Goal: Information Seeking & Learning: Learn about a topic

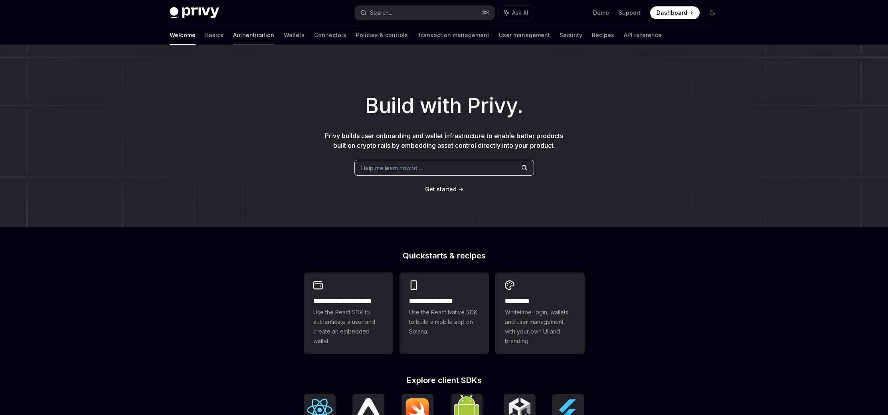
click at [233, 36] on link "Authentication" at bounding box center [253, 35] width 41 height 19
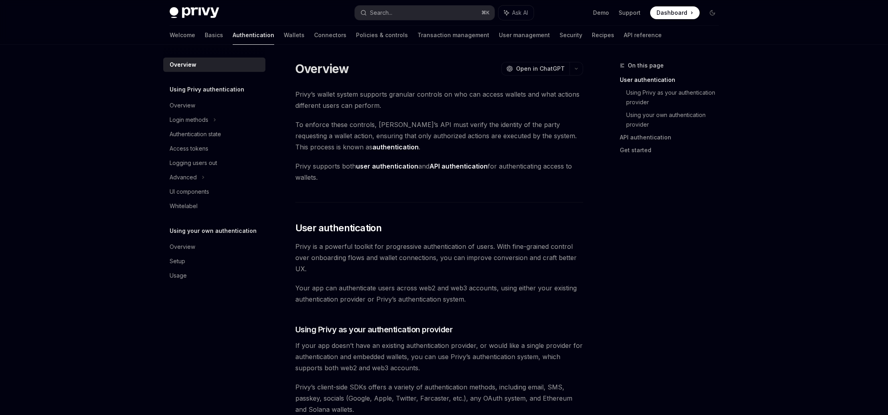
click at [204, 166] on div "Logging users out" at bounding box center [194, 163] width 48 height 10
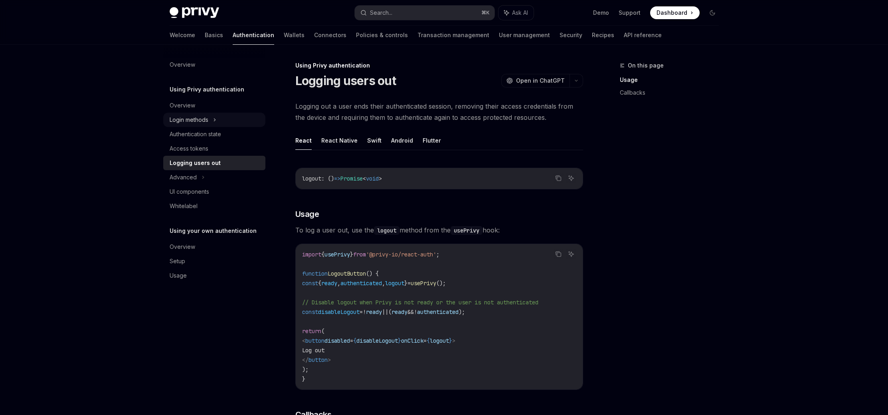
click at [203, 123] on div "Login methods" at bounding box center [189, 120] width 39 height 10
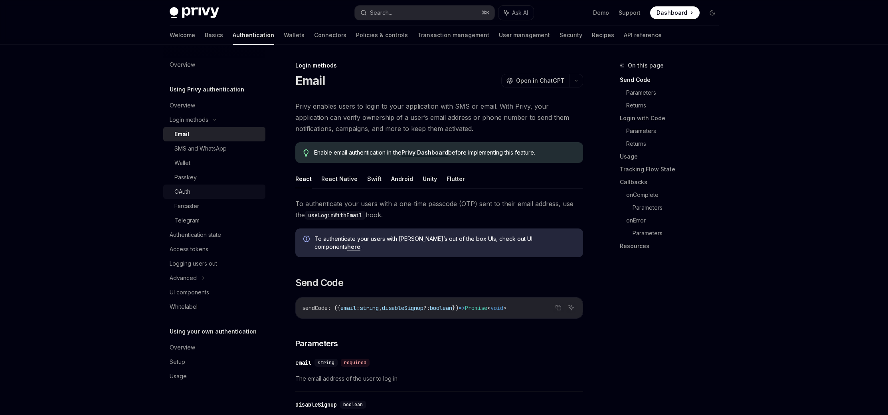
click at [192, 187] on div "OAuth" at bounding box center [217, 192] width 86 height 10
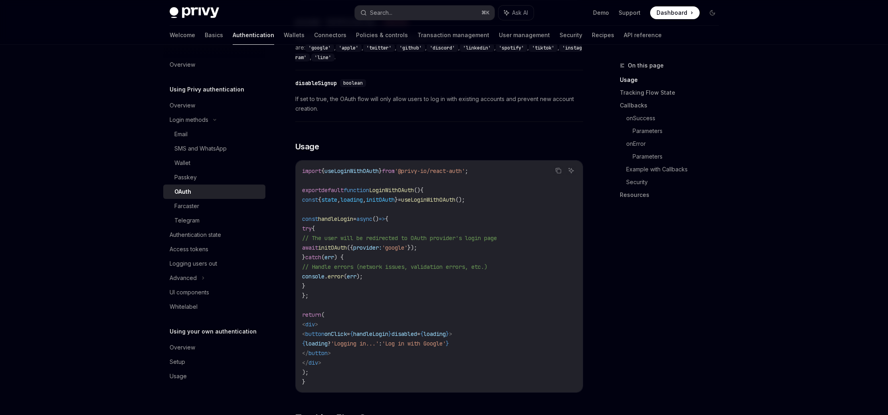
scroll to position [395, 0]
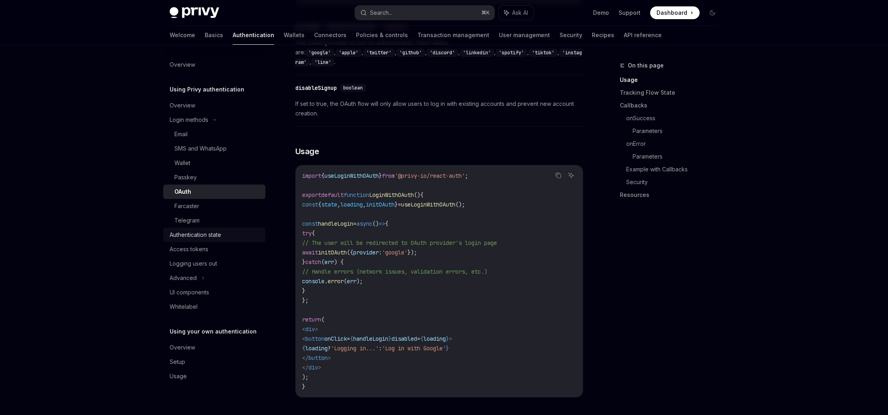
click at [202, 236] on div "Authentication state" at bounding box center [195, 235] width 51 height 10
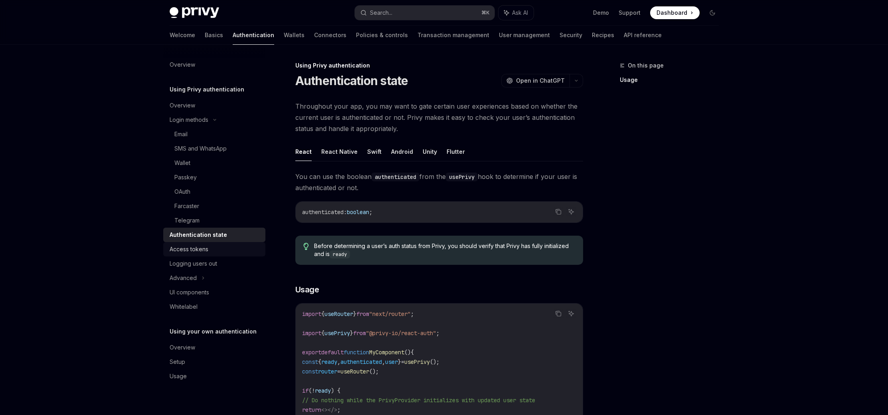
click at [220, 247] on div "Access tokens" at bounding box center [215, 249] width 91 height 10
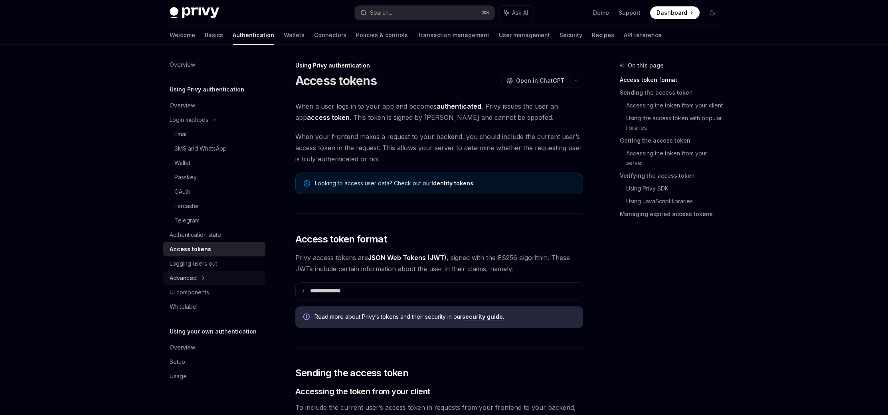
click at [220, 273] on div "Advanced" at bounding box center [214, 278] width 102 height 14
click at [203, 336] on div "UI components" at bounding box center [190, 336] width 40 height 10
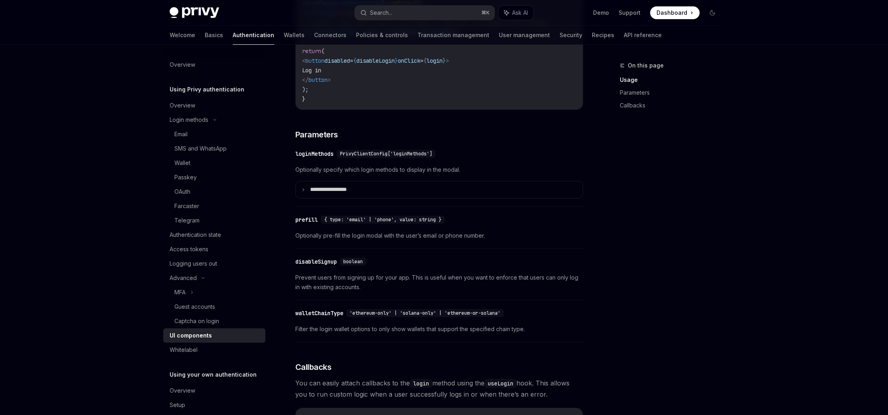
scroll to position [645, 0]
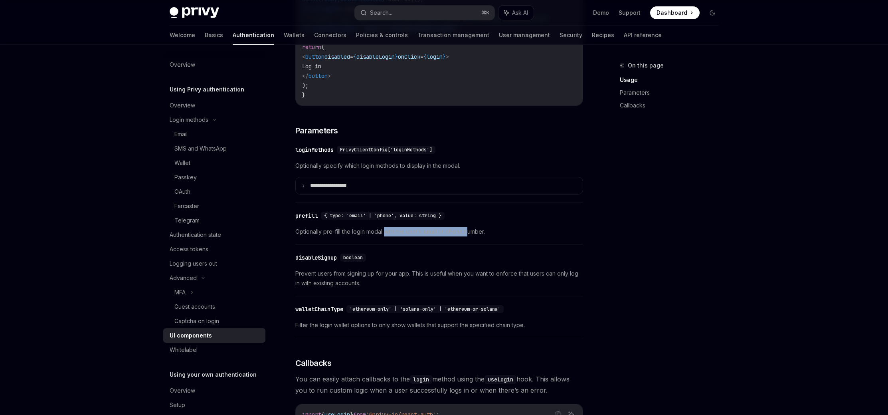
drag, startPoint x: 385, startPoint y: 239, endPoint x: 469, endPoint y: 238, distance: 84.2
click at [469, 236] on span "Optionally pre-fill the login modal with the user’s email or phone number." at bounding box center [439, 232] width 288 height 10
click at [473, 236] on span "Optionally pre-fill the login modal with the user’s email or phone number." at bounding box center [439, 232] width 288 height 10
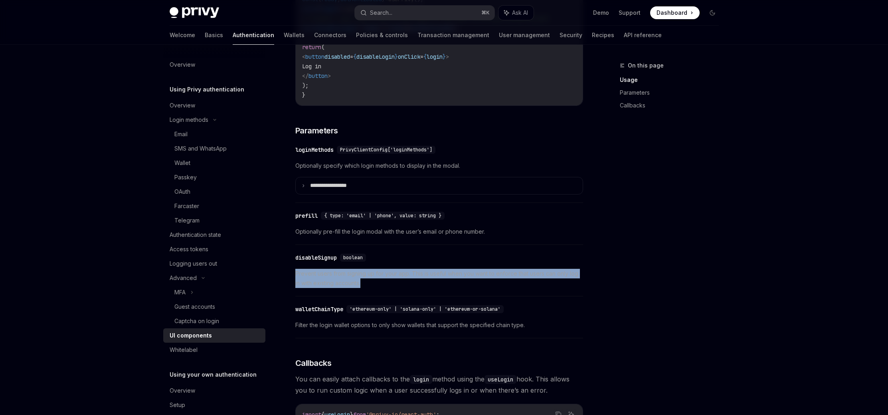
drag, startPoint x: 294, startPoint y: 280, endPoint x: 378, endPoint y: 288, distance: 84.2
click at [378, 288] on div "Using Privy authentication UI components OpenAI Open in ChatGPT OpenAI Open in …" at bounding box center [364, 136] width 441 height 1440
click at [378, 288] on span "Prevent users from signing up for your app. This is useful when you want to enf…" at bounding box center [439, 278] width 288 height 19
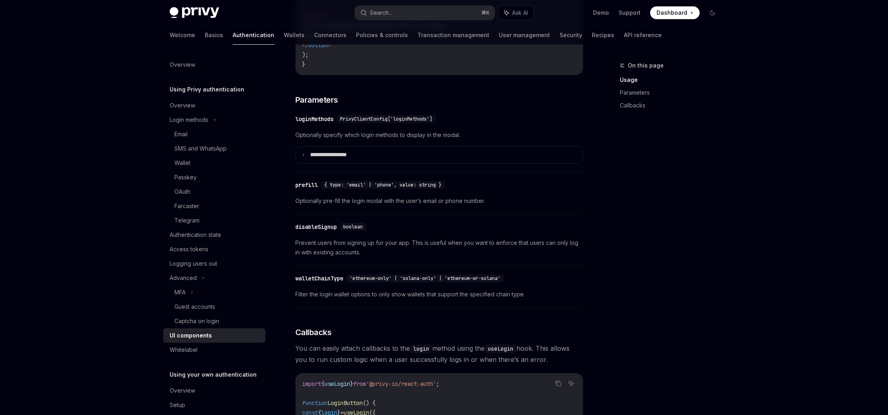
scroll to position [679, 0]
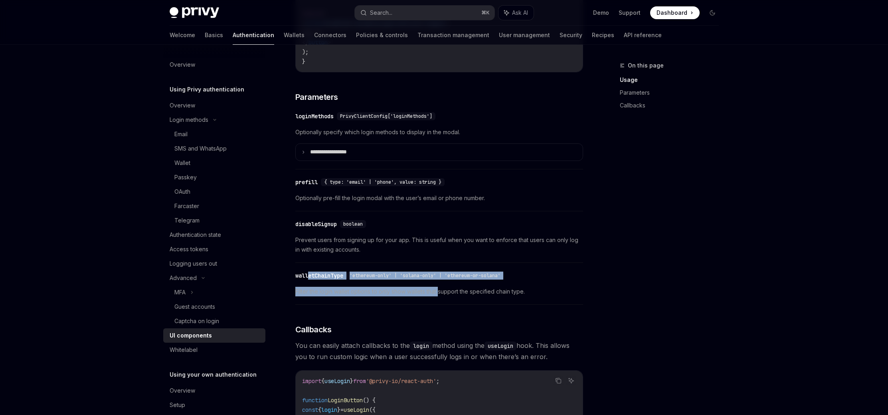
drag, startPoint x: 308, startPoint y: 284, endPoint x: 446, endPoint y: 300, distance: 139.1
click at [446, 300] on div "​ walletChainType 'ethereum-only' | 'solana-only' | 'ethereum-or-solana' Filter…" at bounding box center [439, 286] width 288 height 38
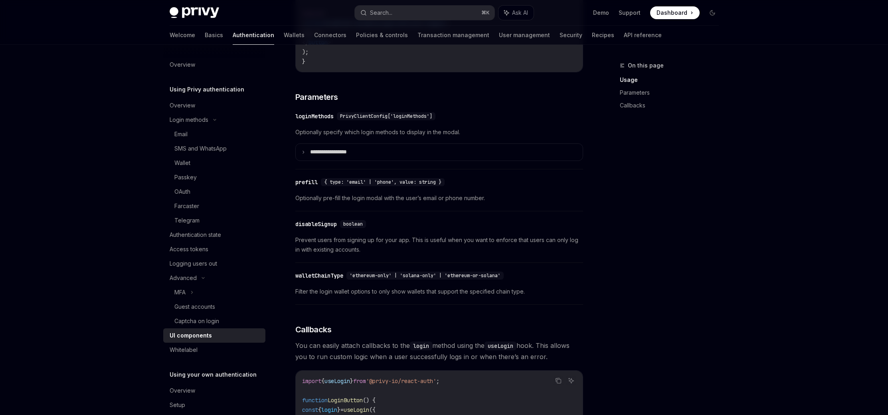
click at [477, 303] on div "​ walletChainType 'ethereum-only' | 'solana-only' | 'ethereum-or-solana' Filter…" at bounding box center [439, 286] width 288 height 38
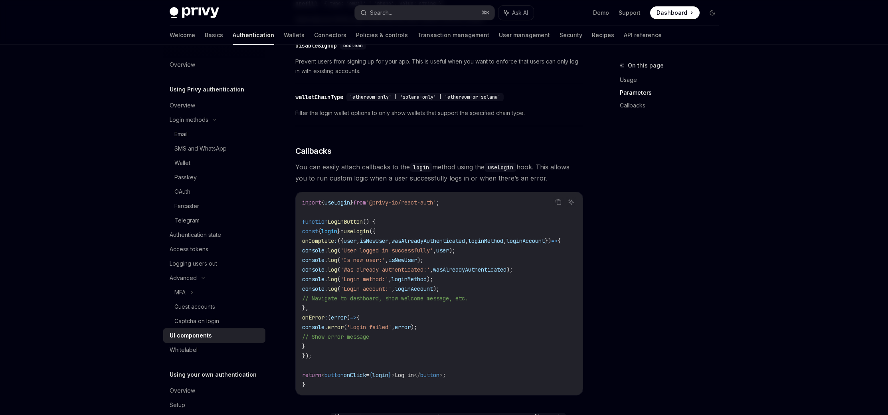
scroll to position [860, 0]
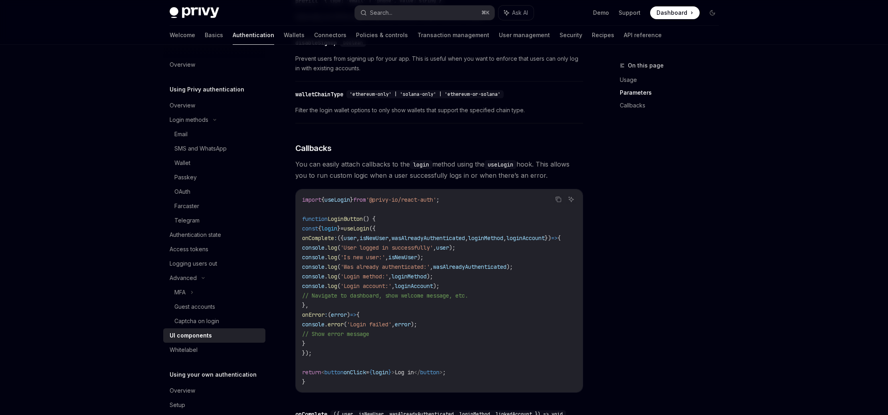
click at [707, 291] on div "On this page Usage Parameters Callbacks" at bounding box center [664, 238] width 121 height 354
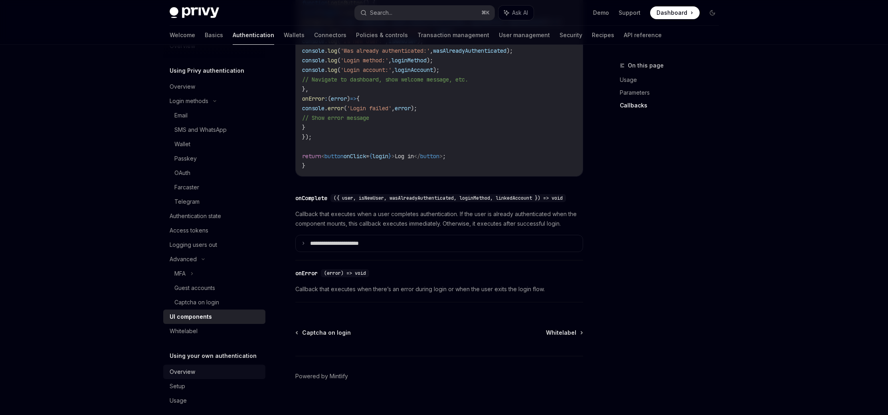
scroll to position [28, 0]
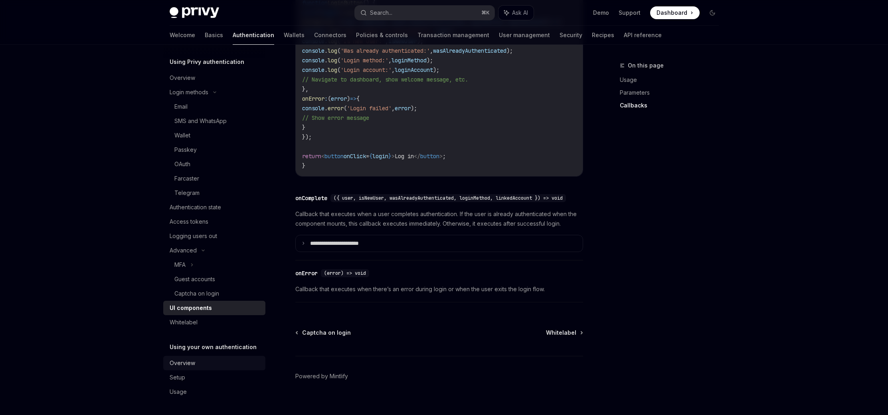
click at [224, 361] on div "Overview" at bounding box center [215, 363] width 91 height 10
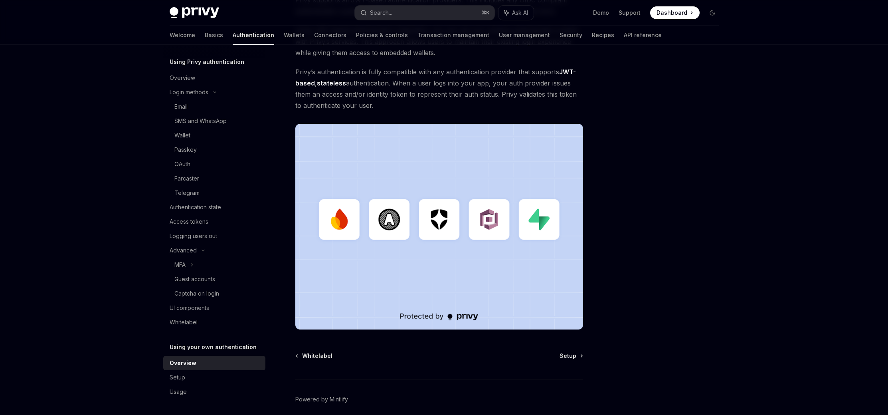
scroll to position [154, 0]
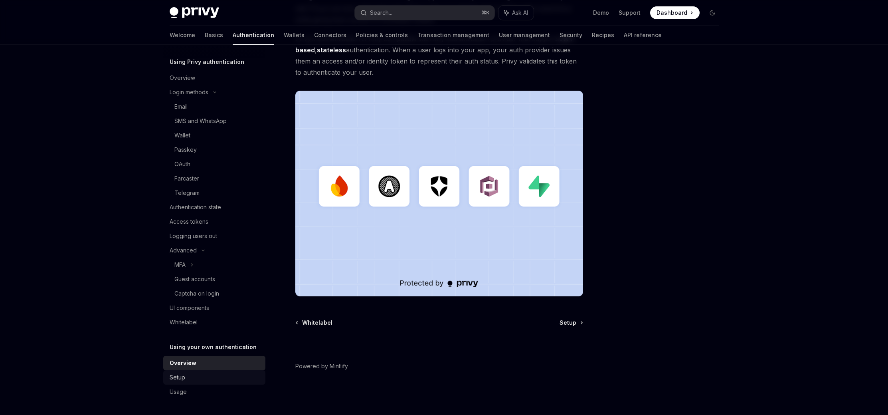
click at [216, 374] on div "Setup" at bounding box center [215, 377] width 91 height 10
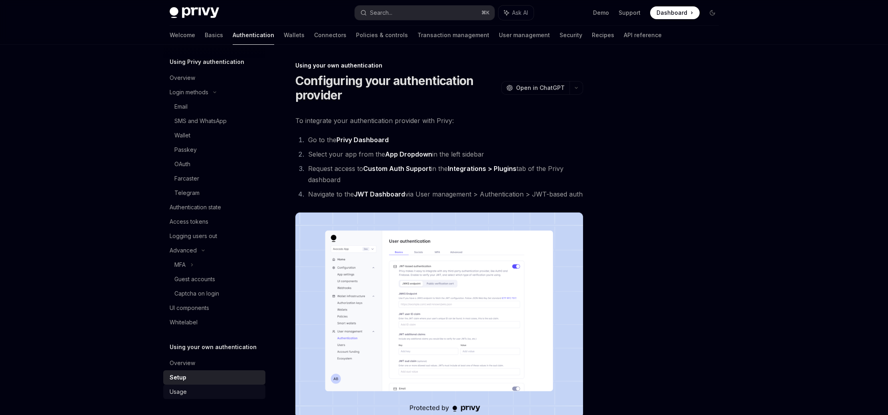
click at [218, 388] on div "Usage" at bounding box center [215, 392] width 91 height 10
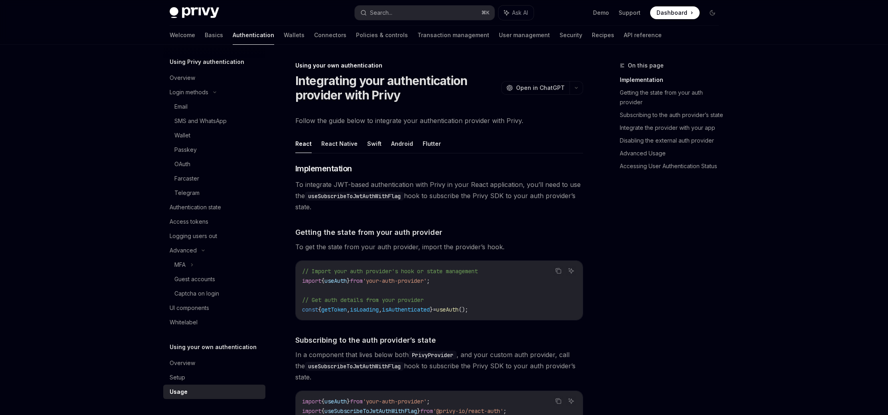
click at [208, 73] on div "Overview" at bounding box center [215, 78] width 91 height 10
type textarea "*"
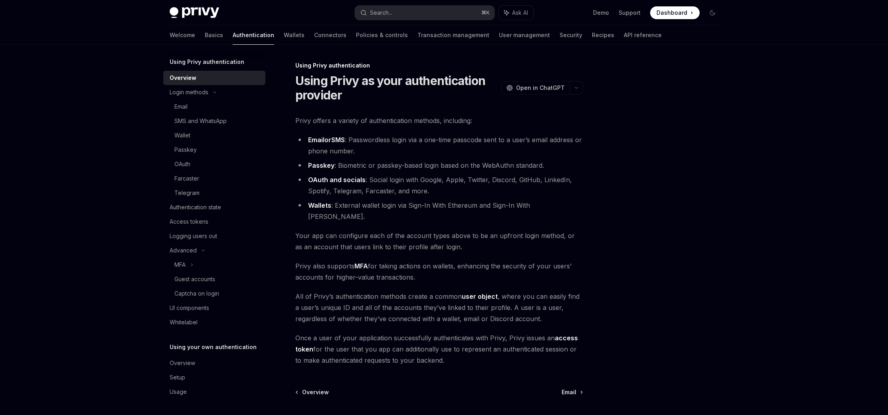
scroll to position [58, 0]
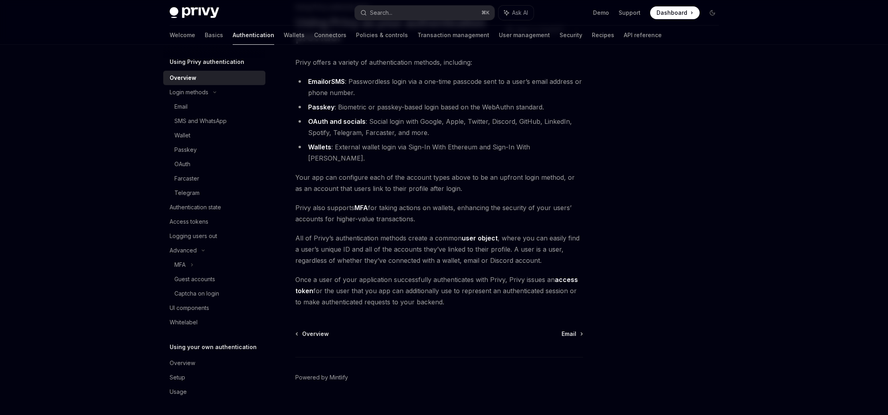
click at [538, 202] on span "Privy also supports MFA for taking actions on wallets, enhancing the security o…" at bounding box center [439, 213] width 288 height 22
